Goal: Check status: Check status

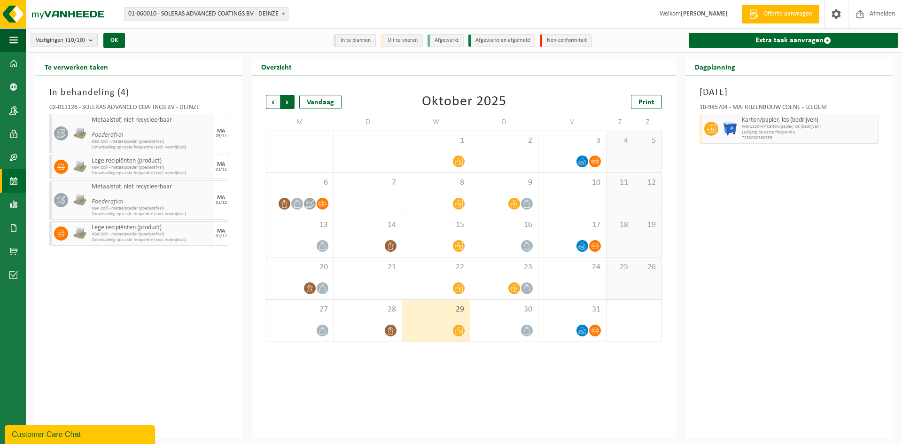
click at [269, 104] on span "Vorige" at bounding box center [273, 102] width 14 height 14
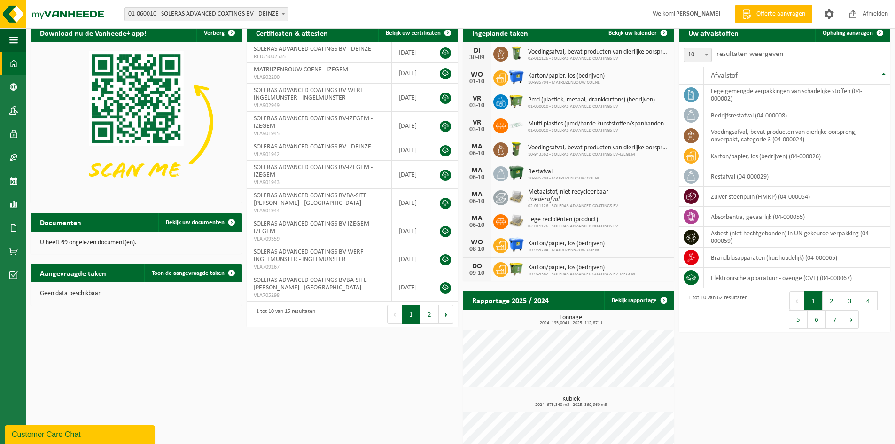
scroll to position [67, 0]
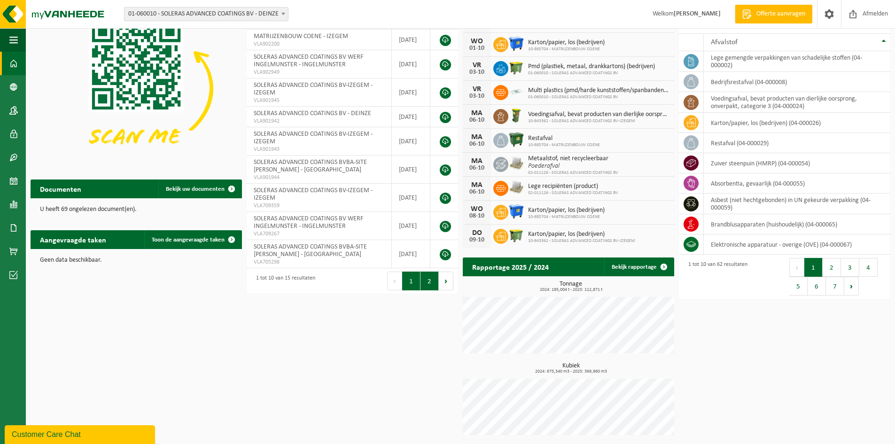
click at [429, 278] on button "2" at bounding box center [430, 281] width 18 height 19
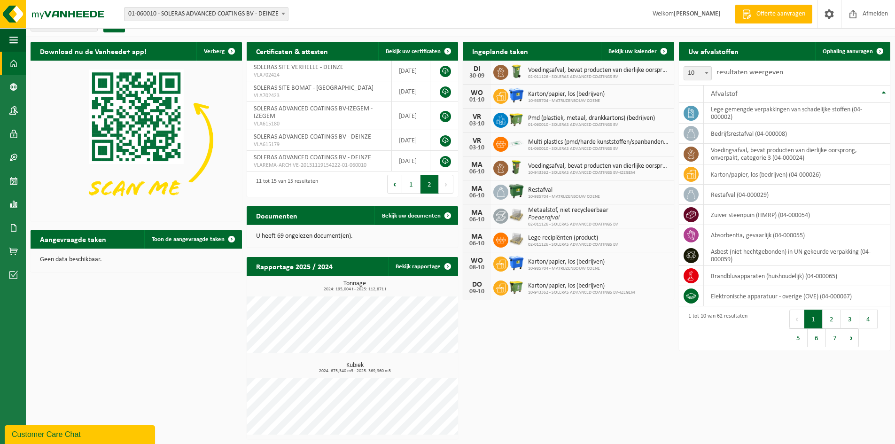
scroll to position [15, 0]
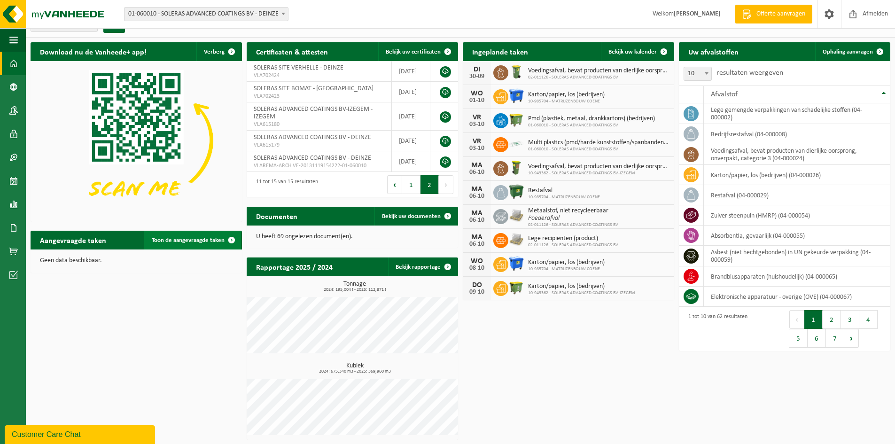
click at [157, 237] on span "Toon de aangevraagde taken" at bounding box center [188, 240] width 73 height 6
